Goal: Task Accomplishment & Management: Use online tool/utility

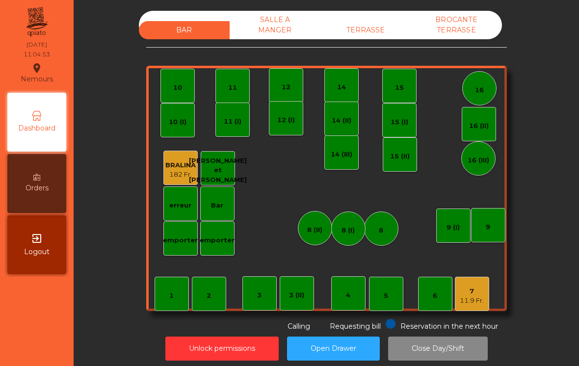
click at [481, 309] on div "7 11.9 Fr." at bounding box center [472, 294] width 34 height 34
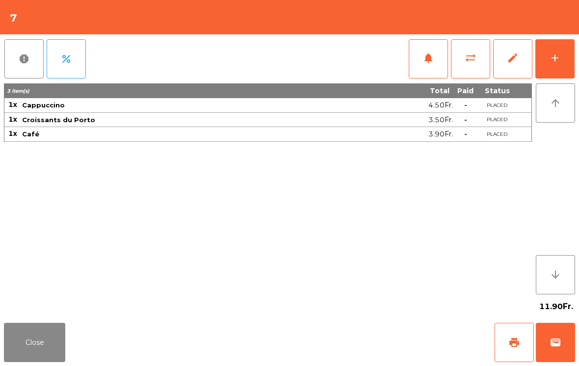
click at [475, 61] on span "sync_alt" at bounding box center [470, 58] width 12 height 12
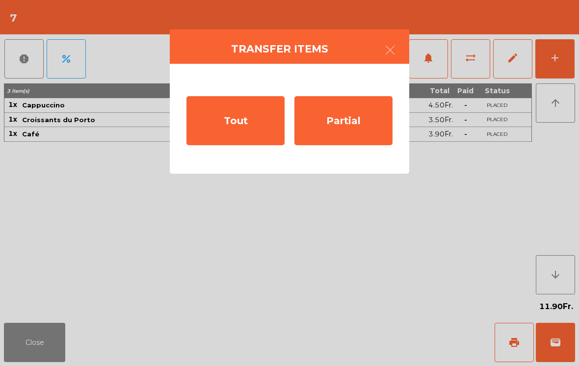
click at [368, 131] on div "Partial" at bounding box center [343, 120] width 98 height 49
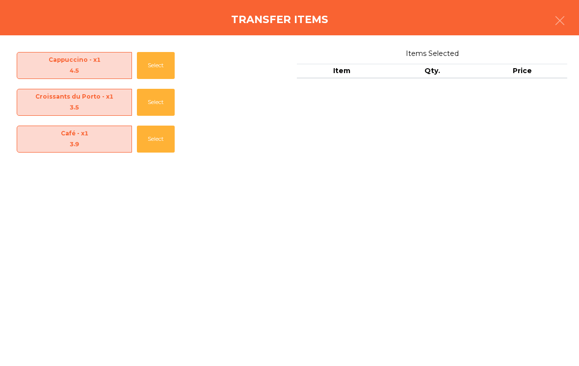
click at [168, 69] on button "Select" at bounding box center [156, 65] width 38 height 27
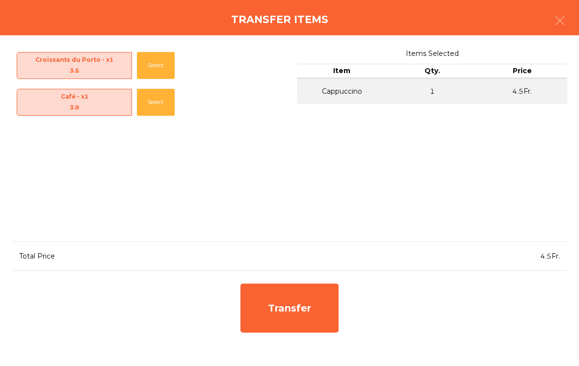
click at [158, 98] on button "Select" at bounding box center [156, 102] width 38 height 27
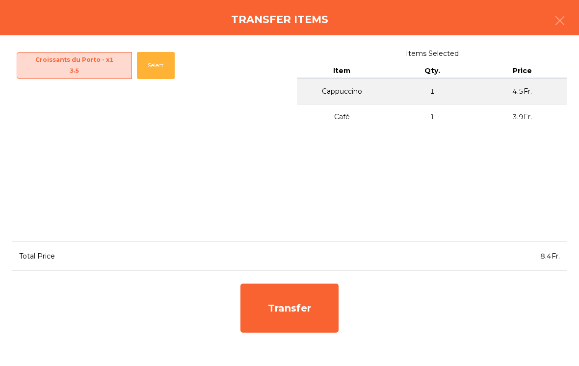
click at [159, 65] on button "Select" at bounding box center [156, 65] width 38 height 27
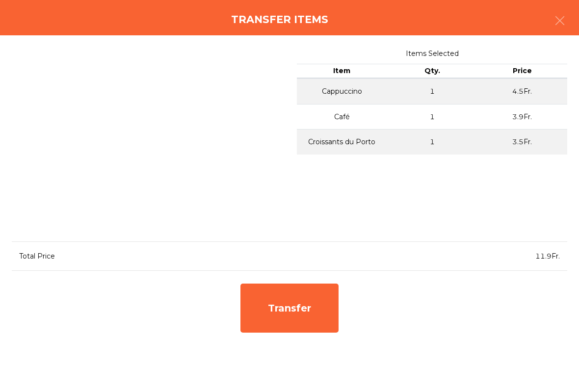
click at [310, 312] on div "Transfer" at bounding box center [289, 307] width 98 height 49
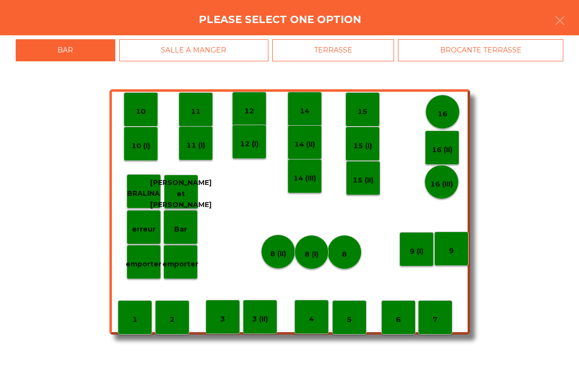
click at [560, 21] on icon "button" at bounding box center [560, 21] width 12 height 12
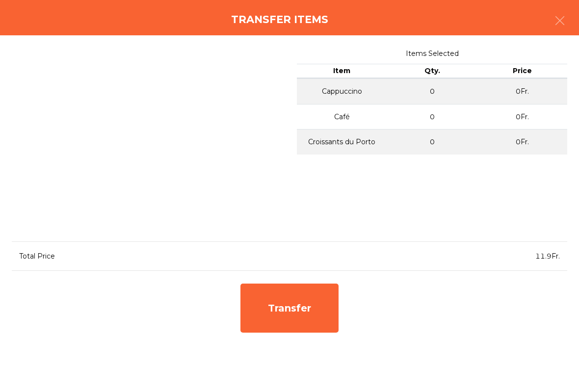
click at [563, 21] on icon "button" at bounding box center [560, 21] width 12 height 12
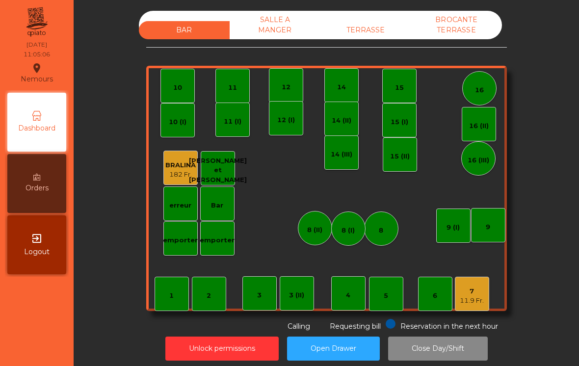
click at [476, 296] on div "11.9 Fr." at bounding box center [471, 301] width 24 height 10
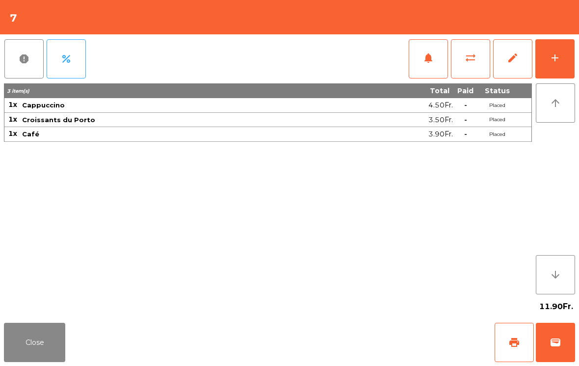
click at [559, 350] on button "wallet" at bounding box center [554, 342] width 39 height 39
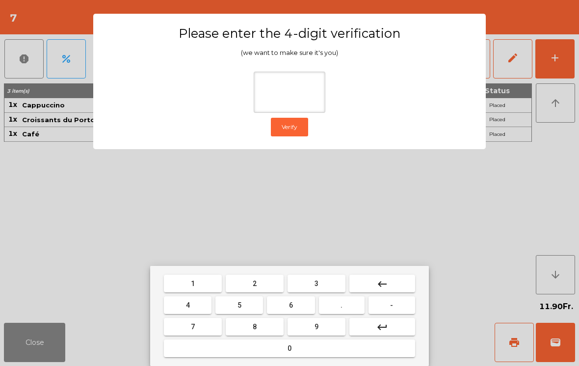
type input "*"
type input "****"
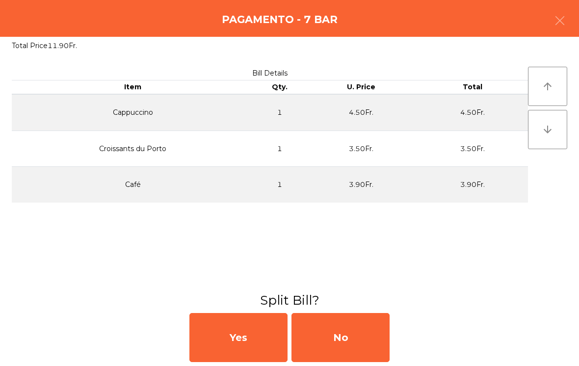
click at [351, 335] on div "No" at bounding box center [340, 337] width 98 height 49
click at [355, 342] on div "MB" at bounding box center [340, 337] width 98 height 49
click at [366, 335] on div "No" at bounding box center [340, 337] width 98 height 49
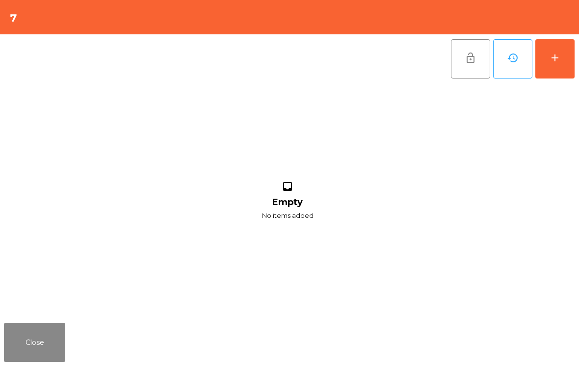
click at [562, 73] on button "add" at bounding box center [554, 58] width 39 height 39
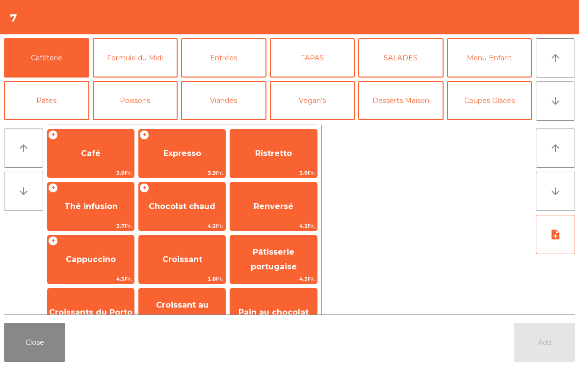
click at [113, 160] on span "Café" at bounding box center [91, 153] width 86 height 26
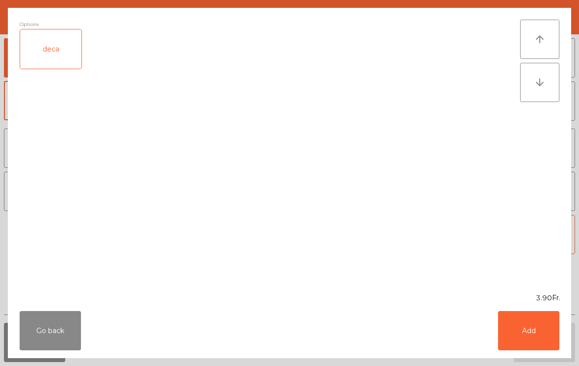
click at [530, 349] on button "Add" at bounding box center [528, 330] width 61 height 39
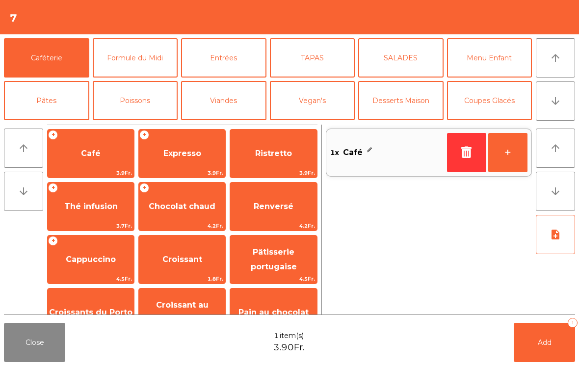
click at [532, 350] on button "Add 1" at bounding box center [543, 342] width 61 height 39
